Goal: Obtain resource: Download file/media

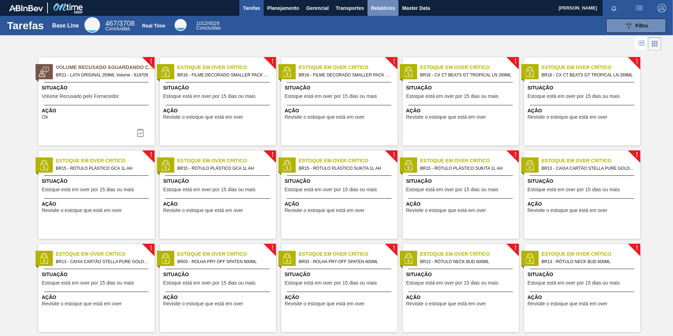
click at [386, 8] on span "Relatórios" at bounding box center [383, 8] width 24 height 8
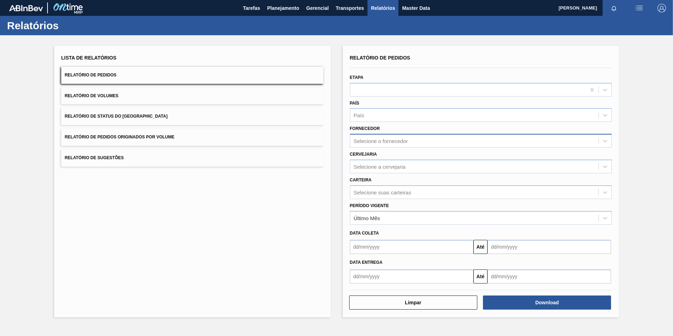
click at [379, 141] on div "Selecione o fornecedor" at bounding box center [381, 141] width 54 height 6
paste input "320622"
type input "320622"
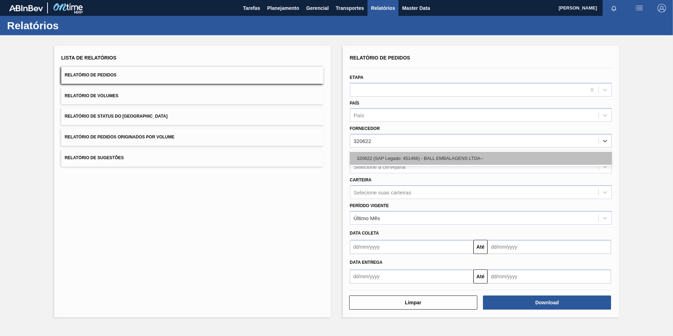
click at [396, 156] on div "320622 (SAP Legado: 451466) - BALL EMBALAGENS LTDA--" at bounding box center [481, 158] width 262 height 13
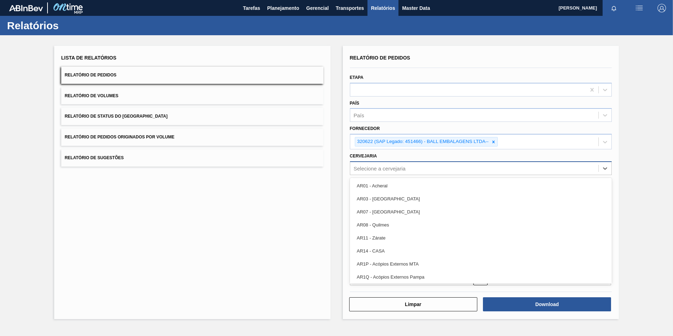
click at [417, 170] on div "Selecione a cervejaria" at bounding box center [474, 168] width 248 height 10
paste input "BR16"
type input "BR16"
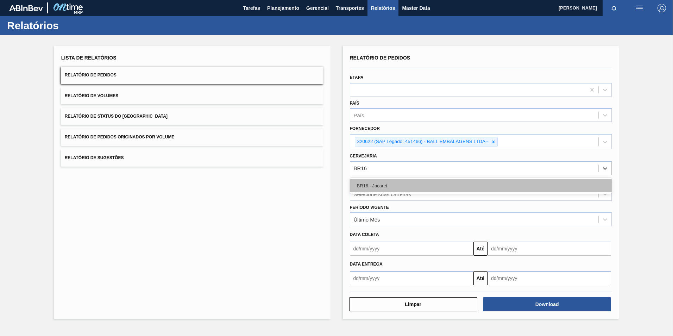
click at [417, 180] on div "BR16 - Jacareí" at bounding box center [481, 185] width 262 height 13
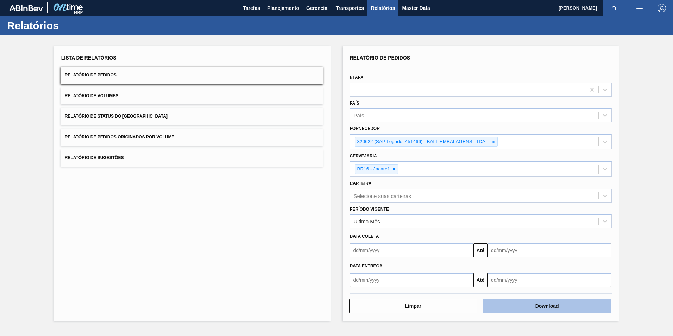
click at [546, 308] on button "Download" at bounding box center [547, 306] width 128 height 14
